Goal: Task Accomplishment & Management: Manage account settings

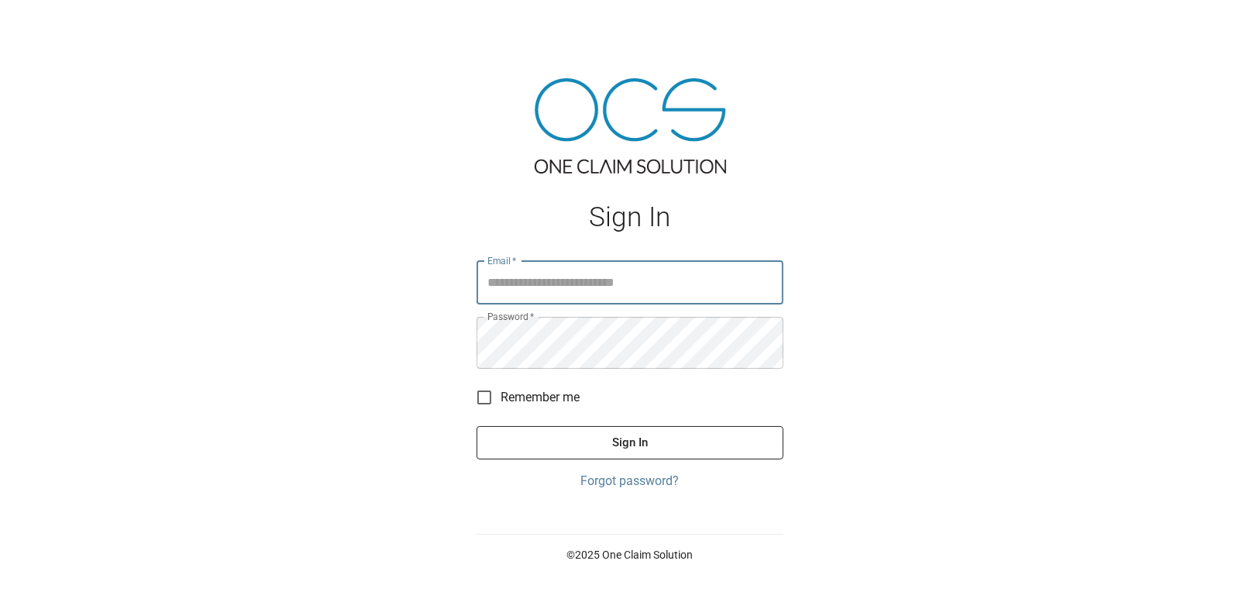
type input "**********"
click at [626, 459] on button "Sign In" at bounding box center [629, 442] width 307 height 33
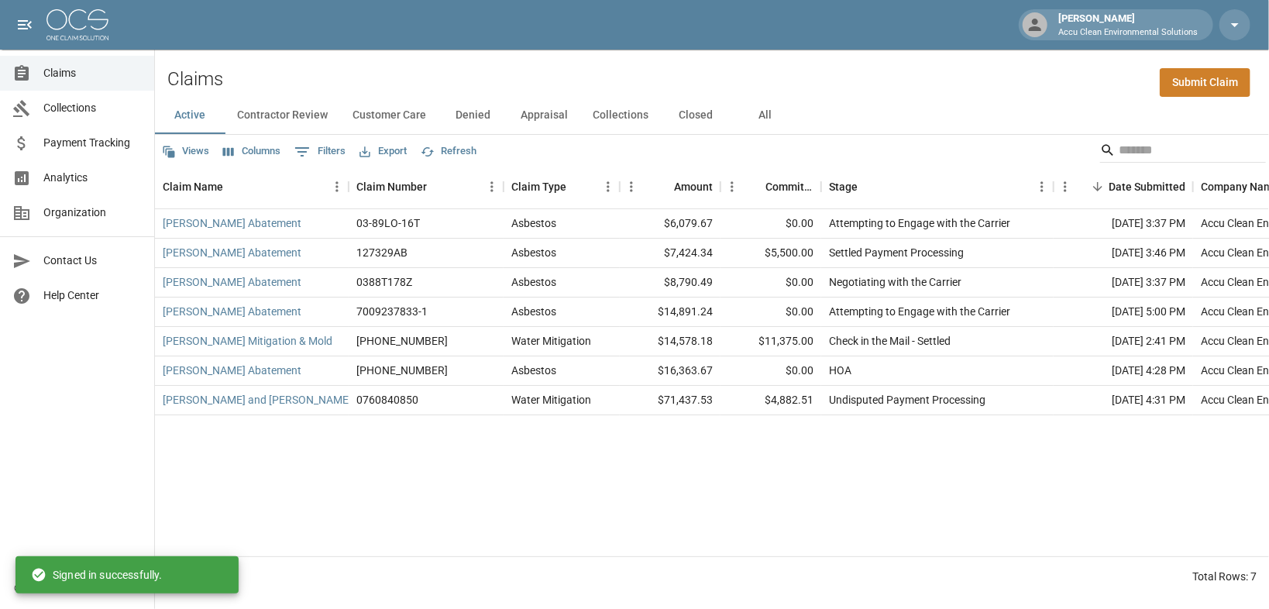
click at [272, 123] on button "Contractor Review" at bounding box center [282, 115] width 115 height 37
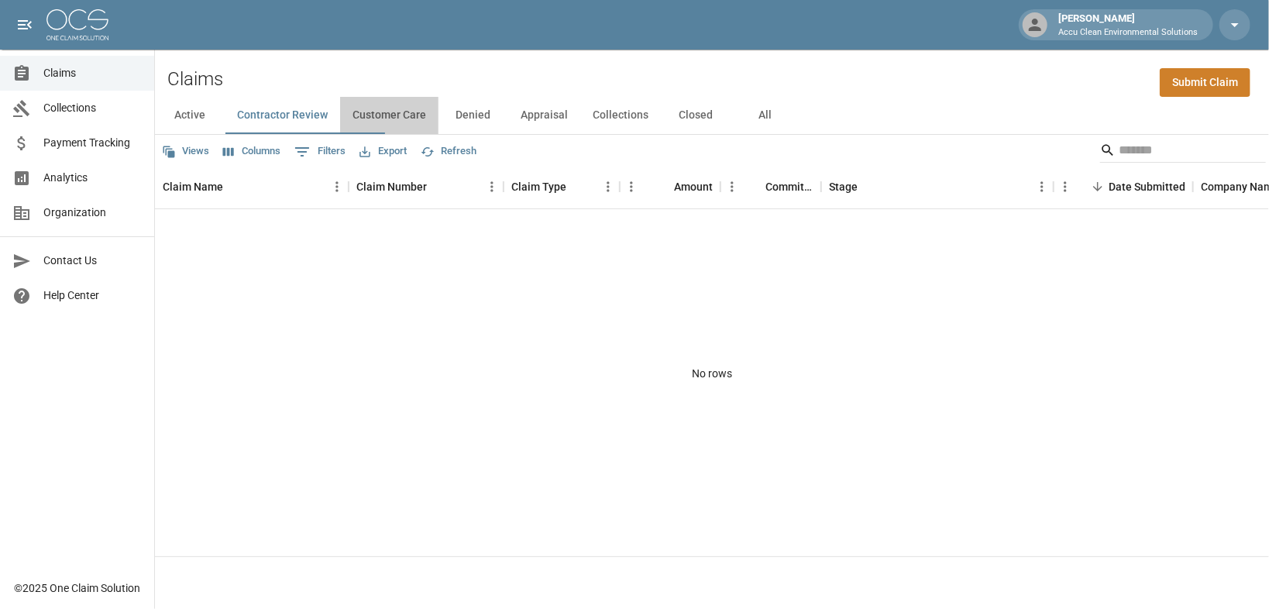
click at [438, 117] on button "Customer Care" at bounding box center [389, 115] width 98 height 37
click at [508, 128] on button "Denied" at bounding box center [473, 115] width 70 height 37
click at [580, 129] on button "Appraisal" at bounding box center [544, 115] width 72 height 37
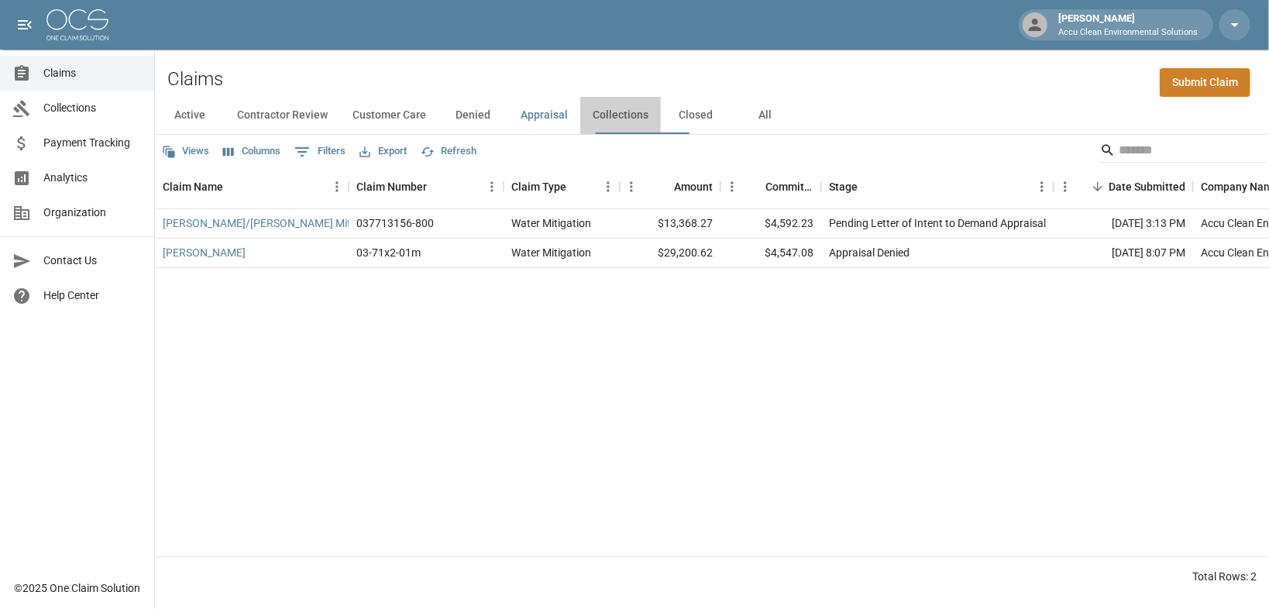
click at [661, 128] on button "Collections" at bounding box center [620, 115] width 81 height 37
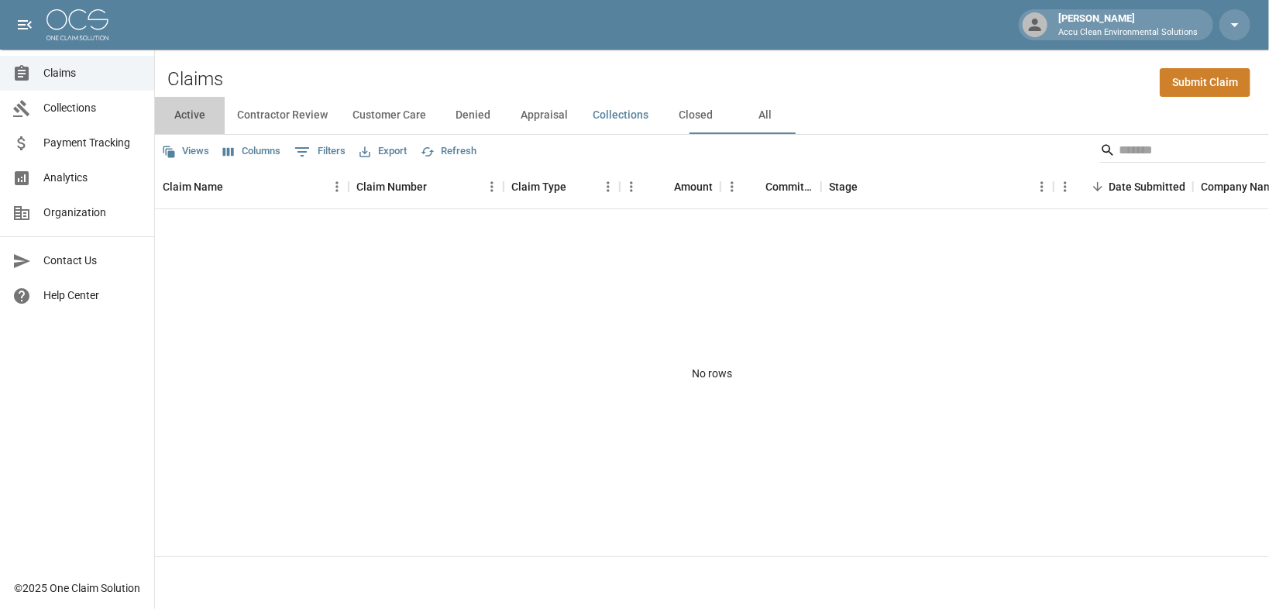
click at [187, 133] on button "Active" at bounding box center [190, 115] width 70 height 37
